Goal: Task Accomplishment & Management: Complete application form

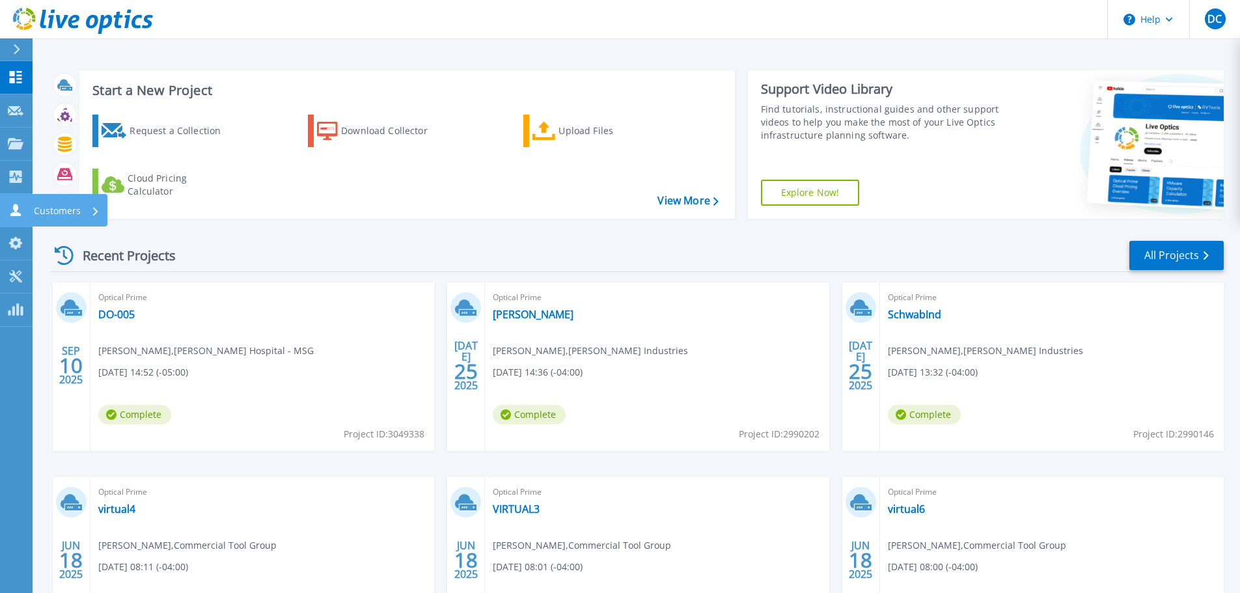
click at [47, 207] on p "Customers" at bounding box center [57, 211] width 47 height 34
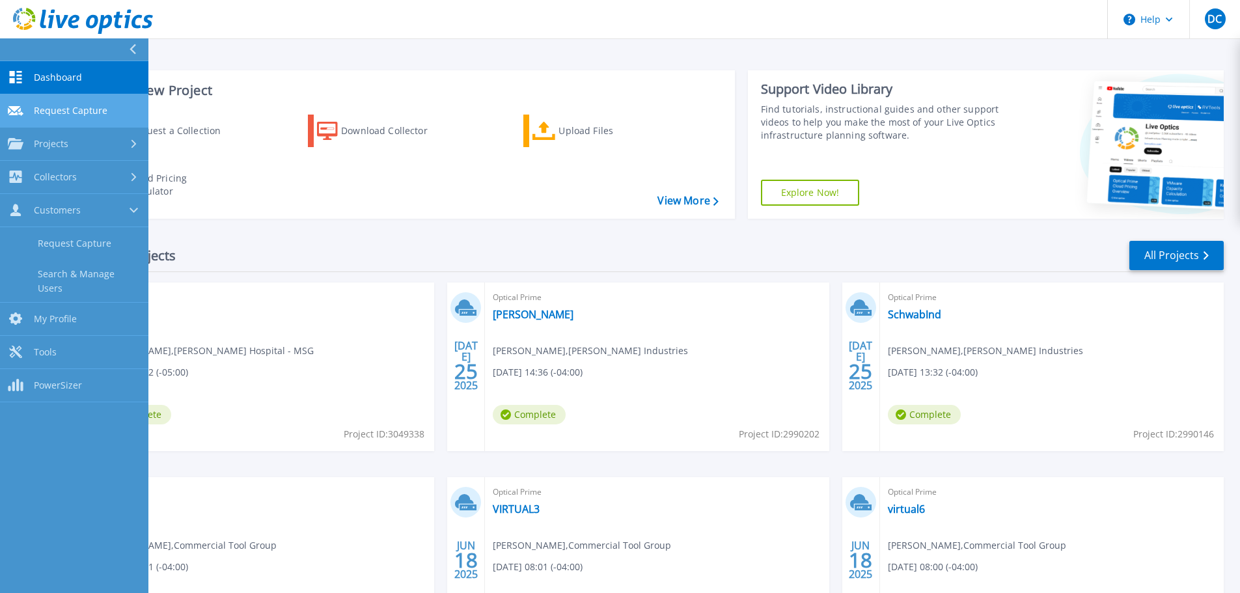
click at [83, 114] on span "Request Capture" at bounding box center [71, 111] width 74 height 12
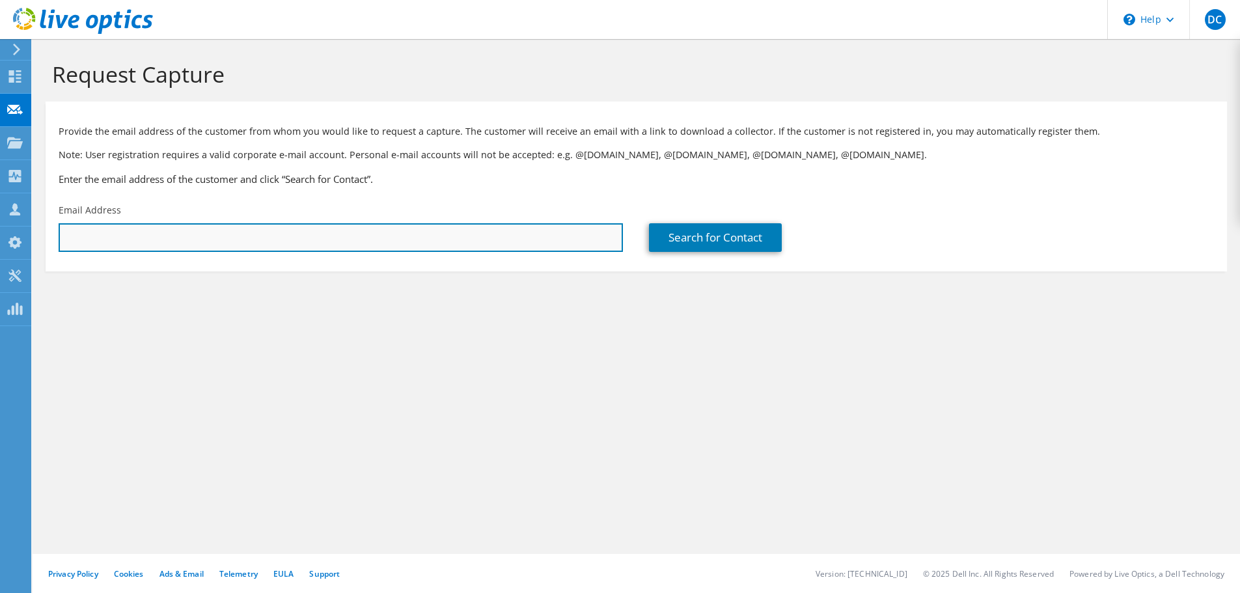
click at [143, 234] on input "text" at bounding box center [341, 237] width 564 height 29
paste input "[EMAIL_ADDRESS][DOMAIN_NAME]"
type input "[EMAIL_ADDRESS][DOMAIN_NAME]"
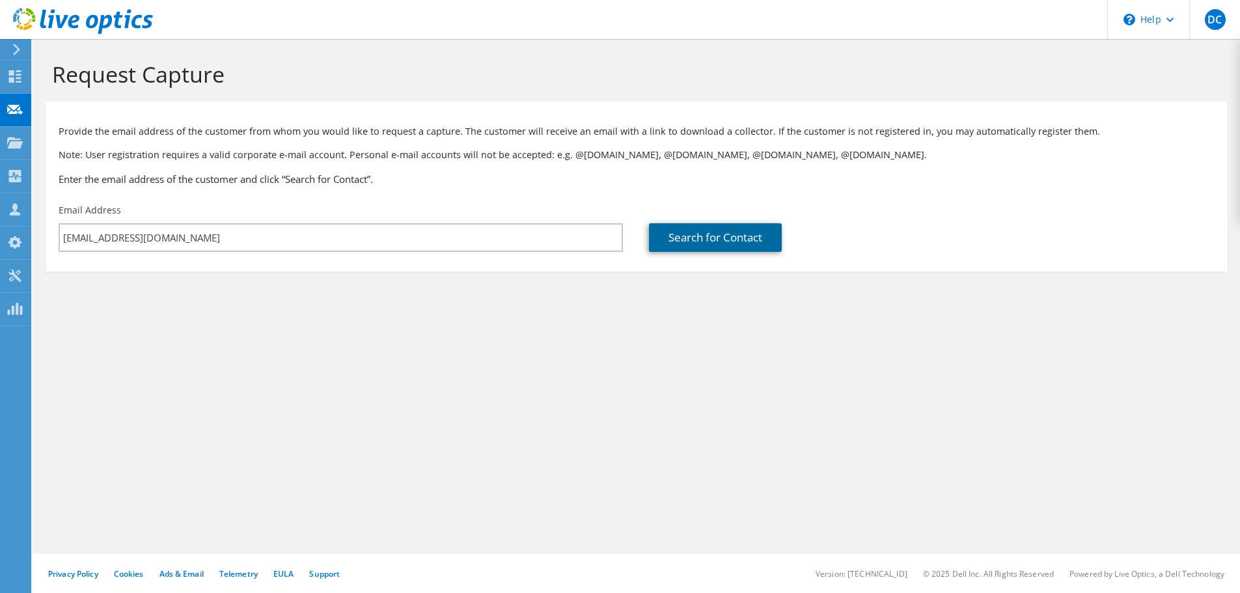
click at [717, 238] on link "Search for Contact" at bounding box center [715, 237] width 133 height 29
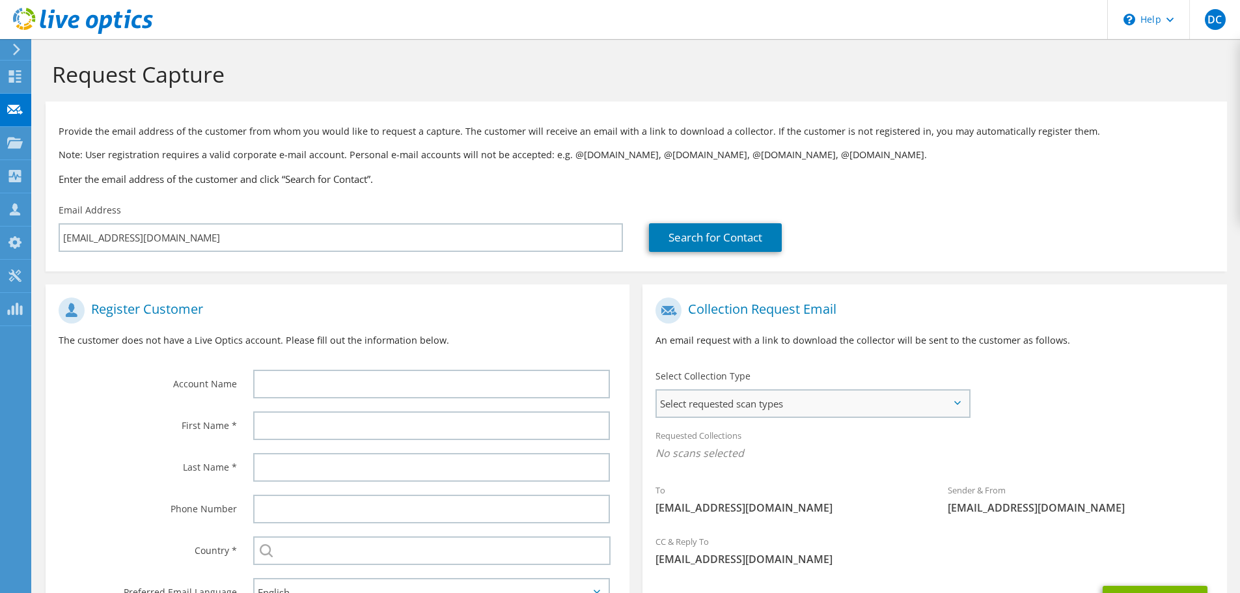
click at [873, 403] on span "Select requested scan types" at bounding box center [813, 404] width 312 height 26
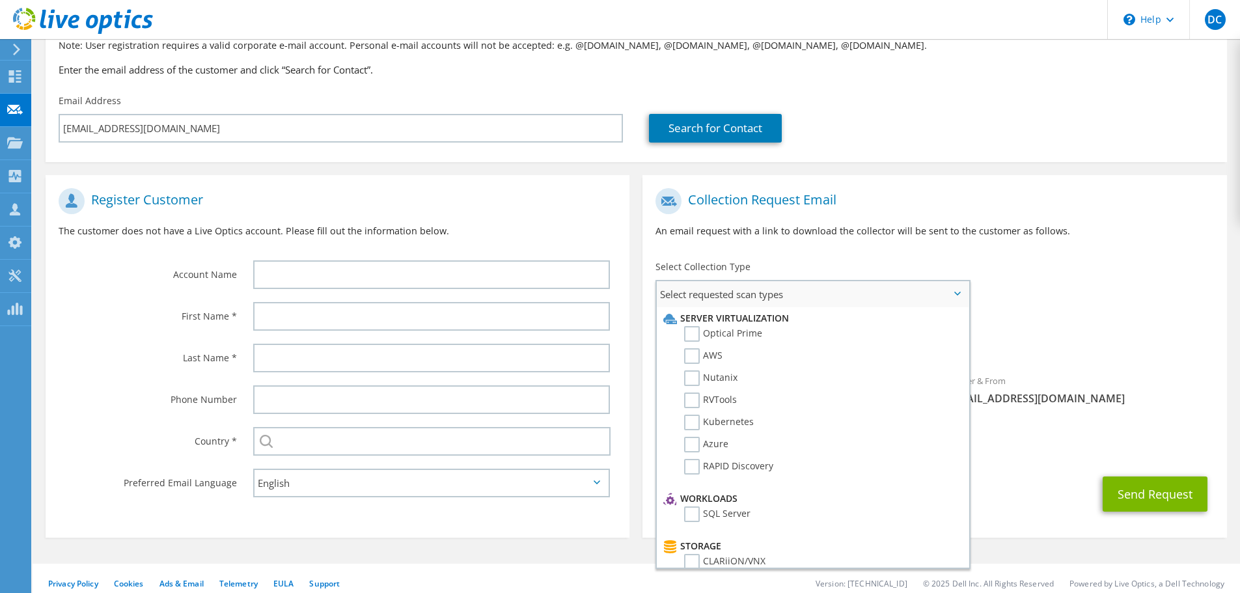
scroll to position [119, 0]
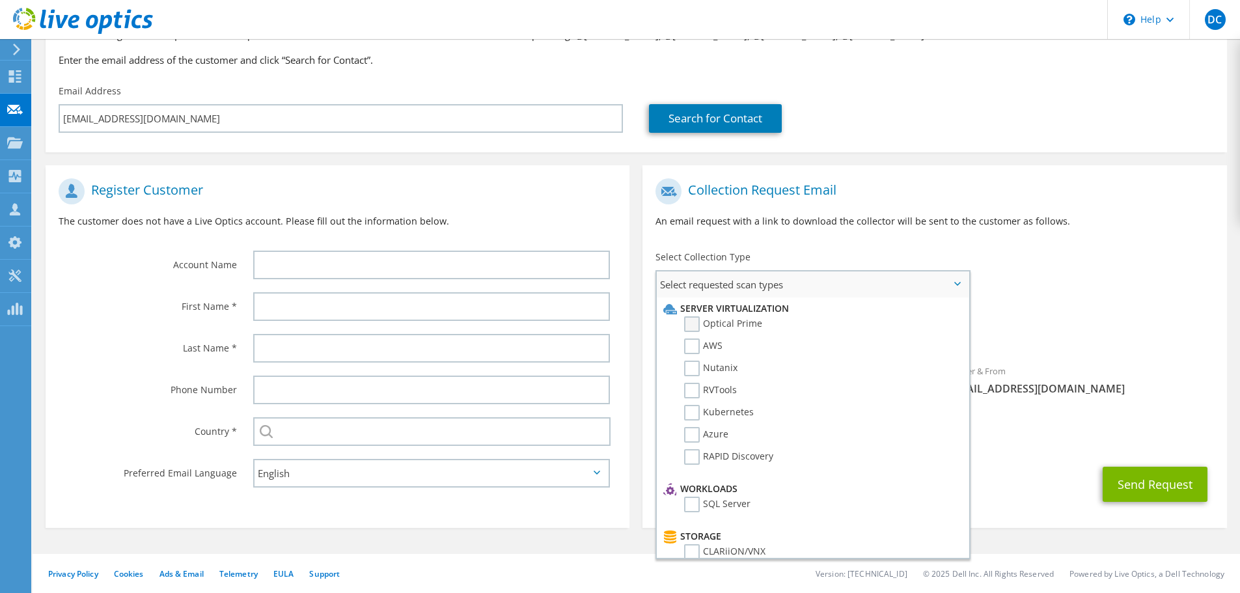
click at [743, 321] on label "Optical Prime" at bounding box center [723, 324] width 78 height 16
click at [0, 0] on input "Optical Prime" at bounding box center [0, 0] width 0 height 0
click at [706, 428] on label "Azure" at bounding box center [706, 435] width 44 height 16
click at [0, 0] on input "Azure" at bounding box center [0, 0] width 0 height 0
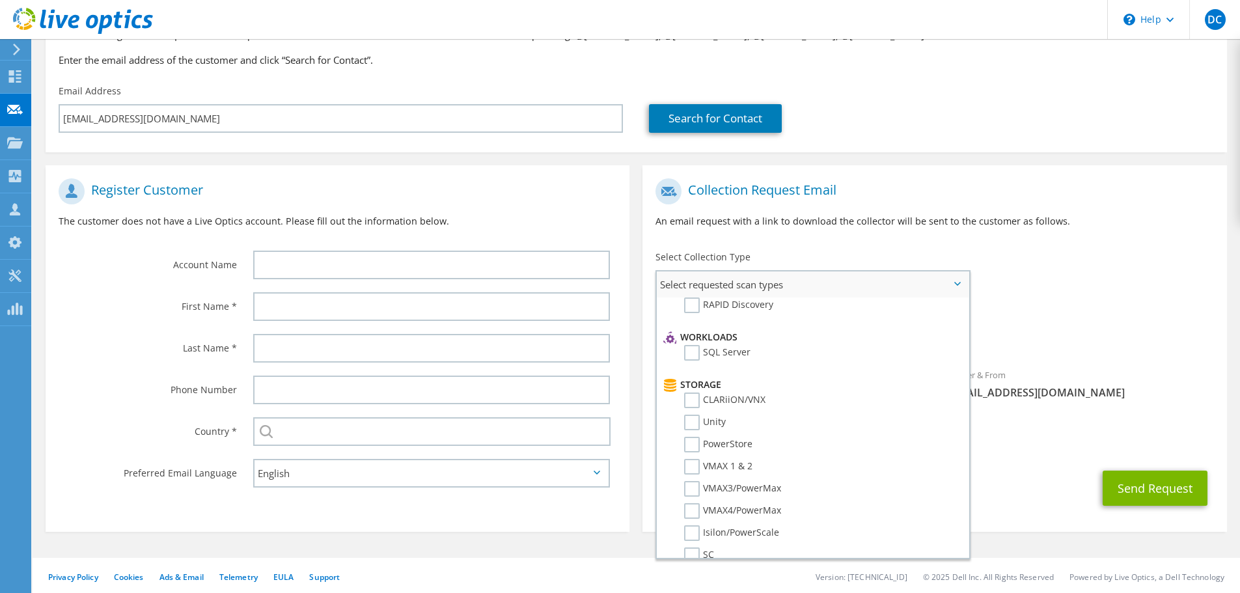
scroll to position [130, 0]
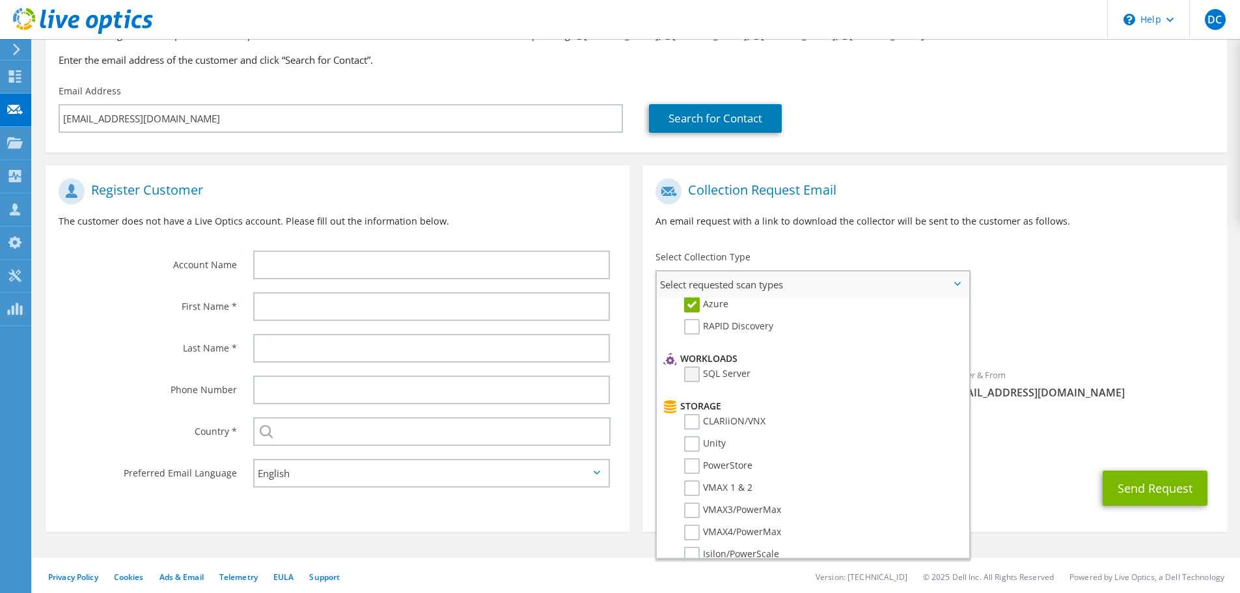
click at [698, 373] on label "SQL Server" at bounding box center [717, 374] width 66 height 16
click at [0, 0] on input "SQL Server" at bounding box center [0, 0] width 0 height 0
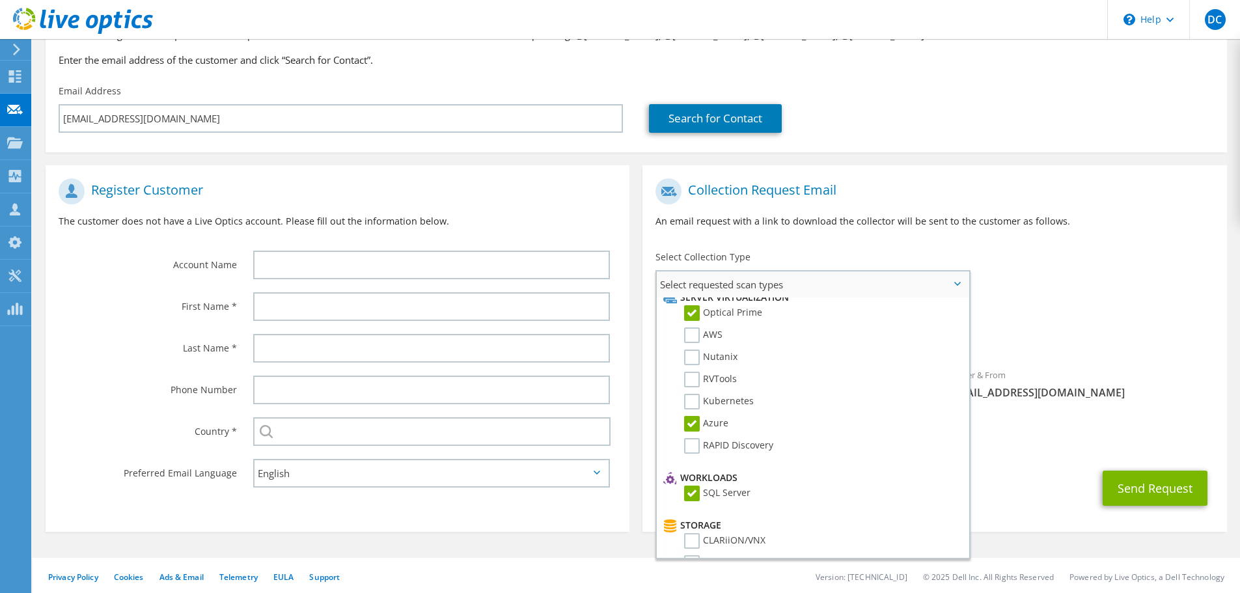
scroll to position [0, 0]
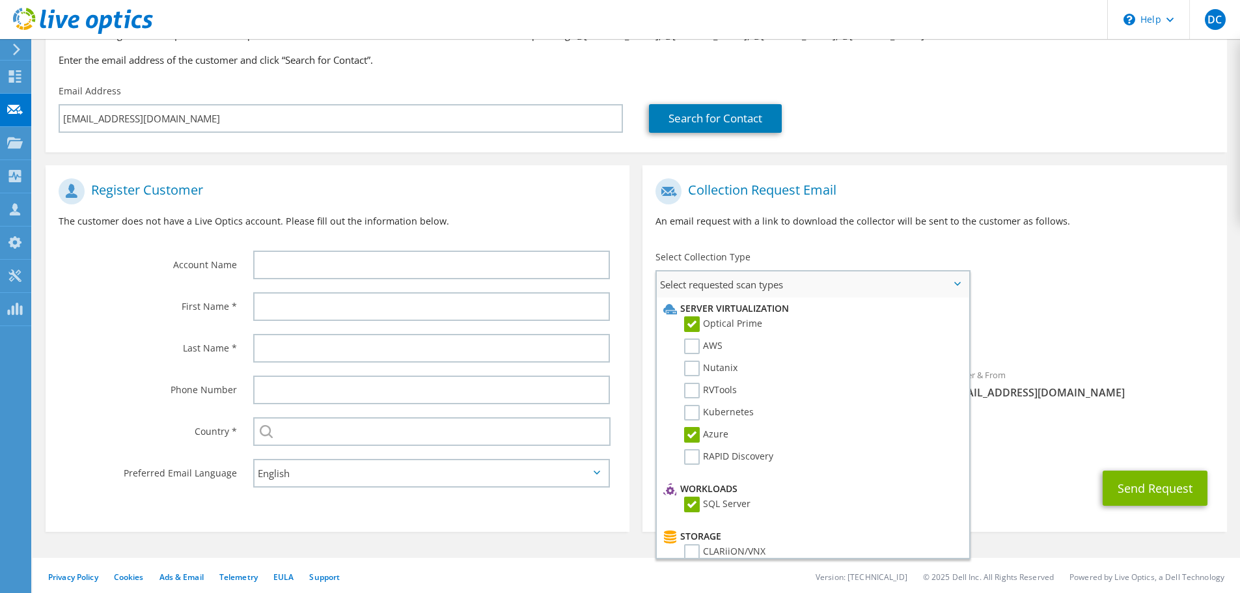
click at [696, 435] on label "Azure" at bounding box center [706, 435] width 44 height 16
click at [0, 0] on input "Azure" at bounding box center [0, 0] width 0 height 0
click at [1131, 333] on span "Optical Prime SQL Server" at bounding box center [934, 337] width 558 height 21
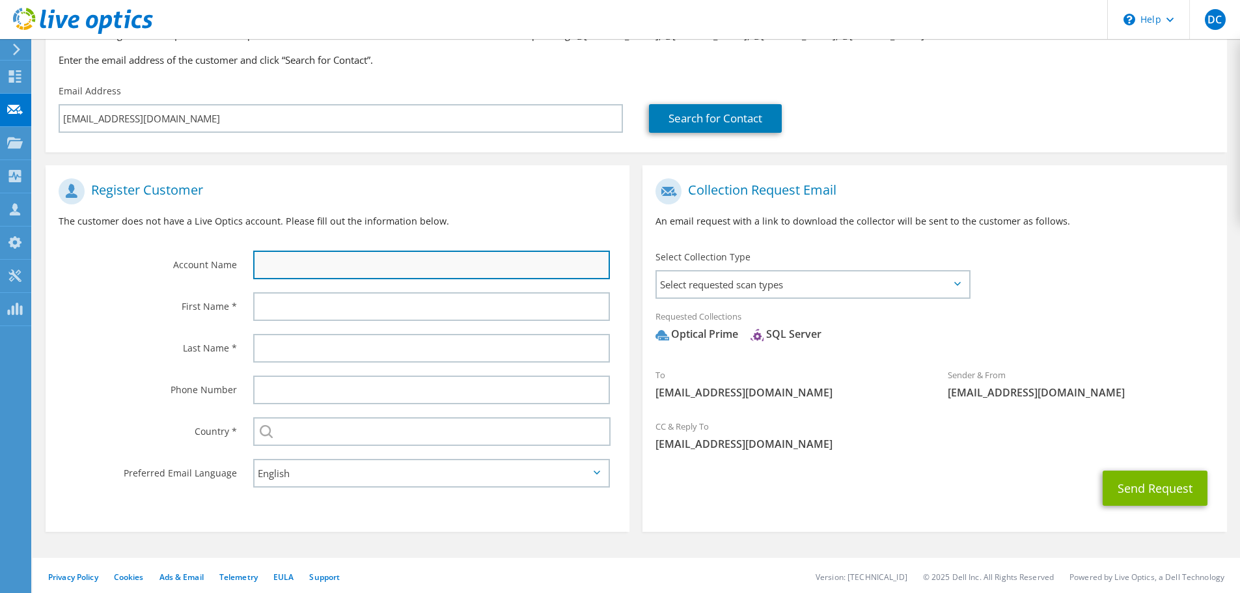
click at [308, 263] on input "text" at bounding box center [431, 265] width 357 height 29
type input "RoMan"
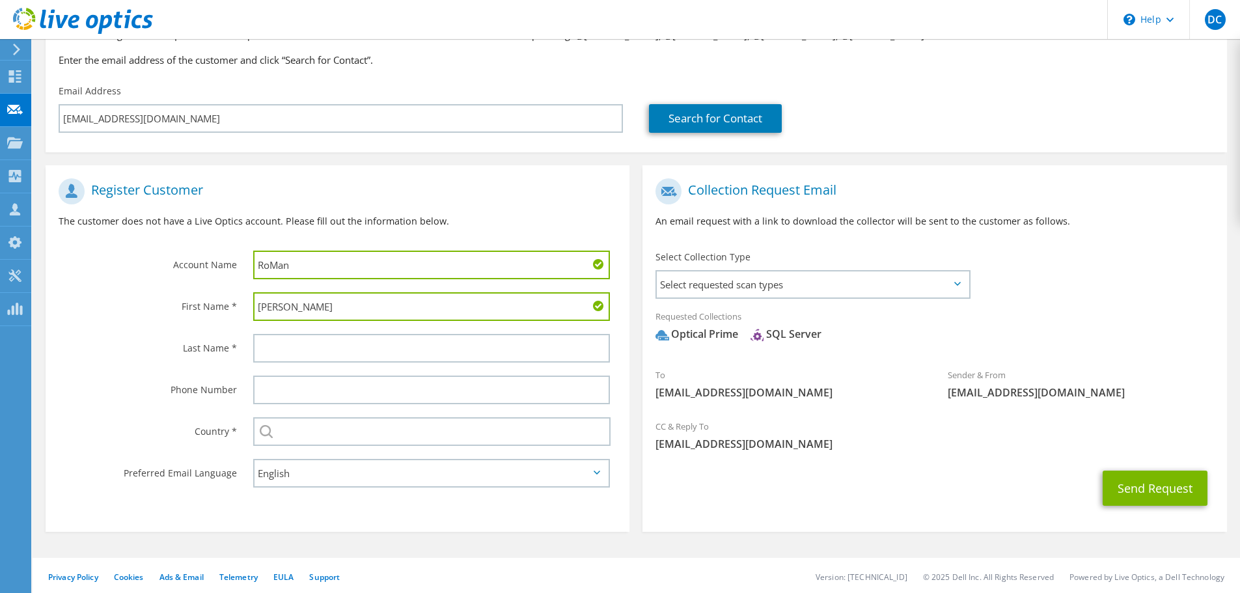
type input "[PERSON_NAME]"
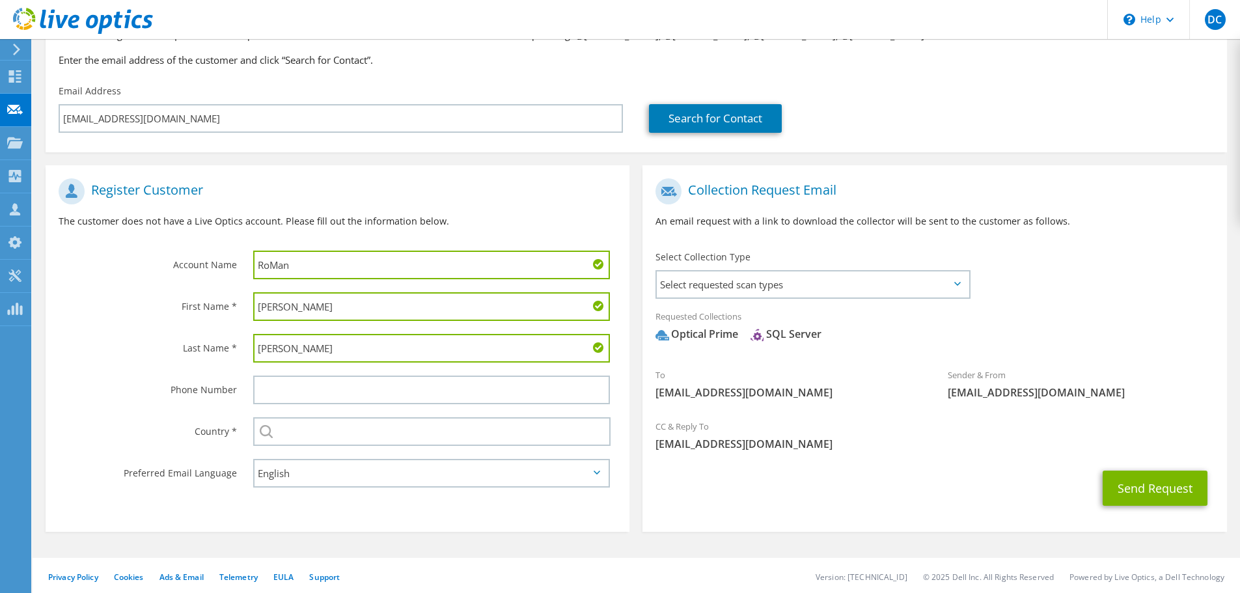
type input "[PERSON_NAME]"
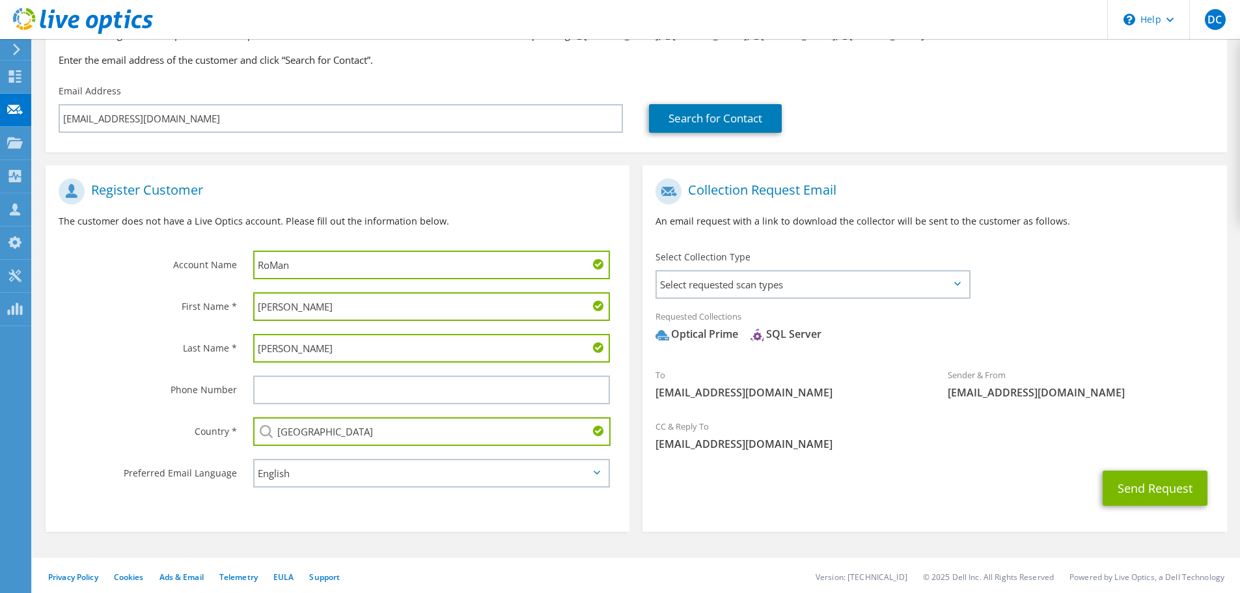
type input "[GEOGRAPHIC_DATA]"
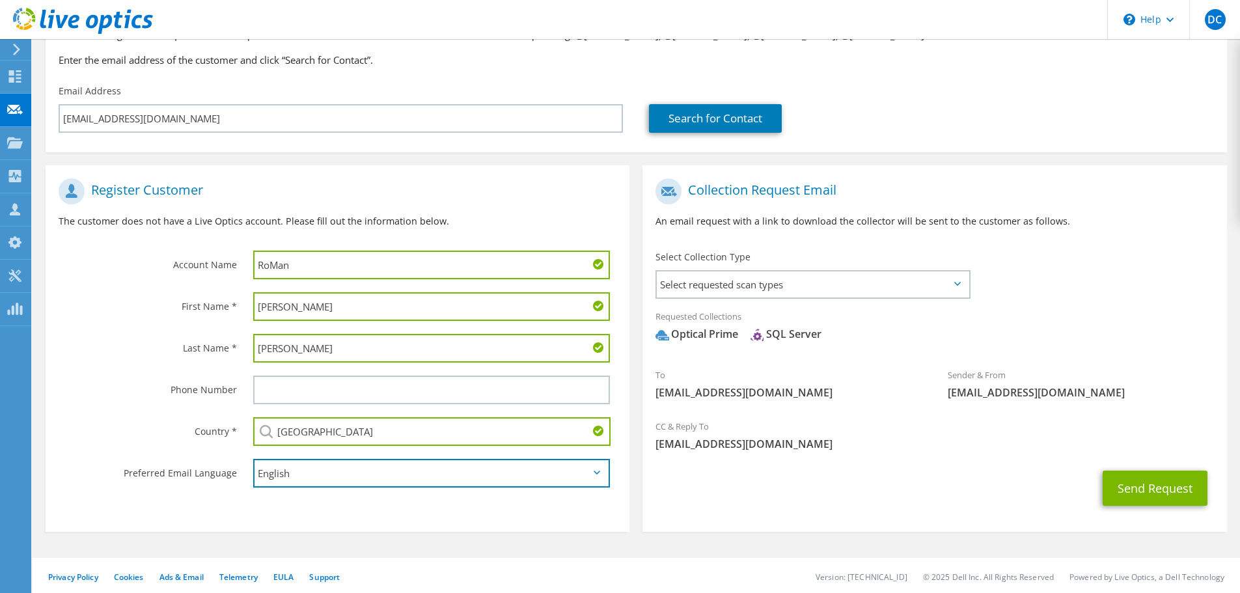
scroll to position [123, 0]
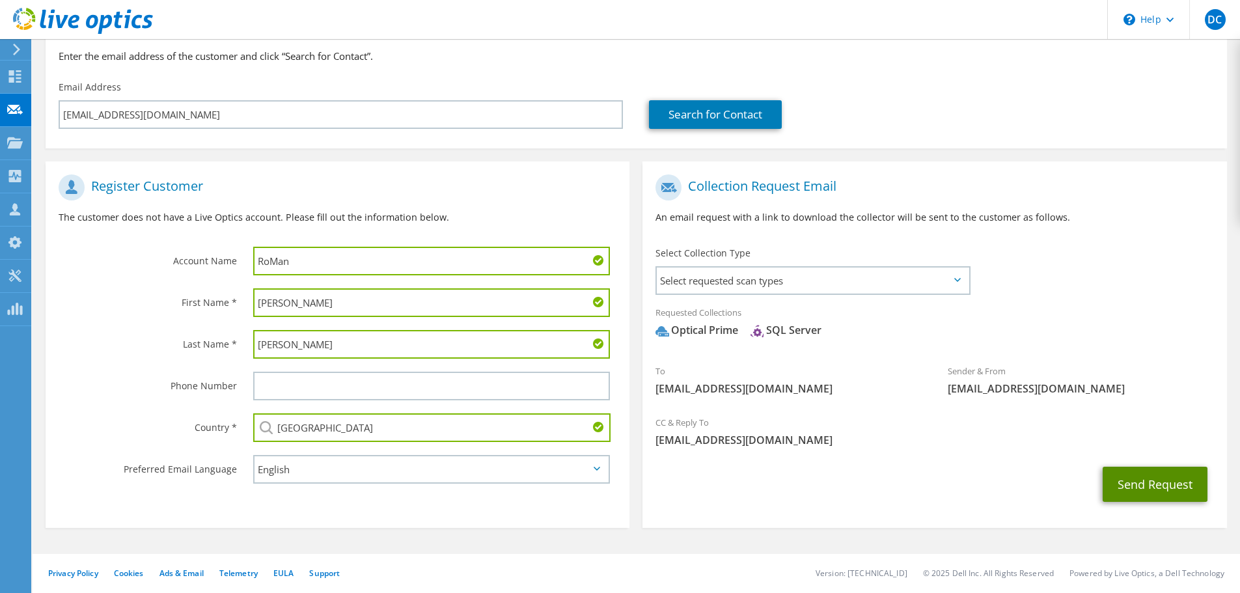
click at [1166, 480] on button "Send Request" at bounding box center [1155, 484] width 105 height 35
